Goal: Find contact information: Find contact information

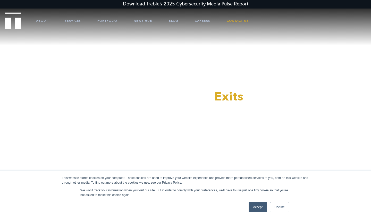
click at [261, 210] on link "Accept" at bounding box center [258, 207] width 18 height 10
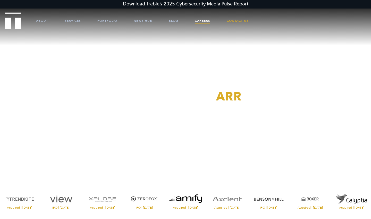
click at [204, 18] on link "Careers" at bounding box center [202, 20] width 15 height 15
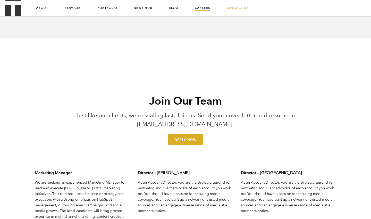
scroll to position [1491, 0]
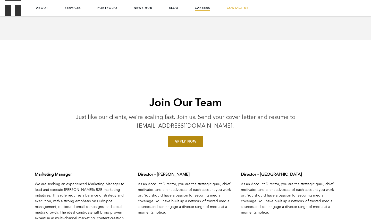
click at [197, 141] on link "Apply Now" at bounding box center [185, 141] width 35 height 11
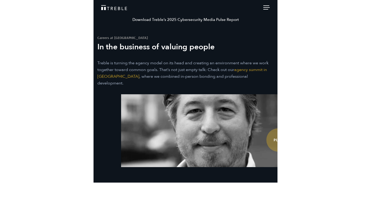
scroll to position [1491, 0]
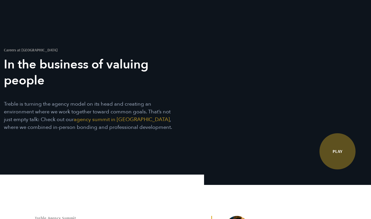
scroll to position [1491, 0]
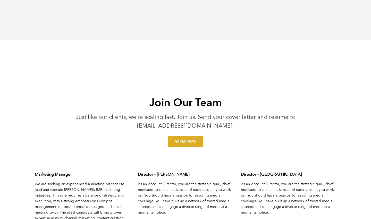
click at [176, 124] on p "Just like our clients, we’re scaling fast. Join us. Send your cover letter and …" at bounding box center [186, 121] width 248 height 18
drag, startPoint x: 147, startPoint y: 127, endPoint x: 228, endPoint y: 130, distance: 80.7
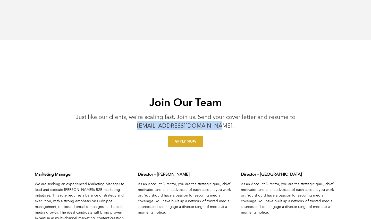
click at [228, 130] on p "Just like our clients, we’re scaling fast. Join us. Send your cover letter and …" at bounding box center [186, 121] width 248 height 18
copy p "jointheteam@treblepr.com."
